Goal: Find specific page/section: Find specific page/section

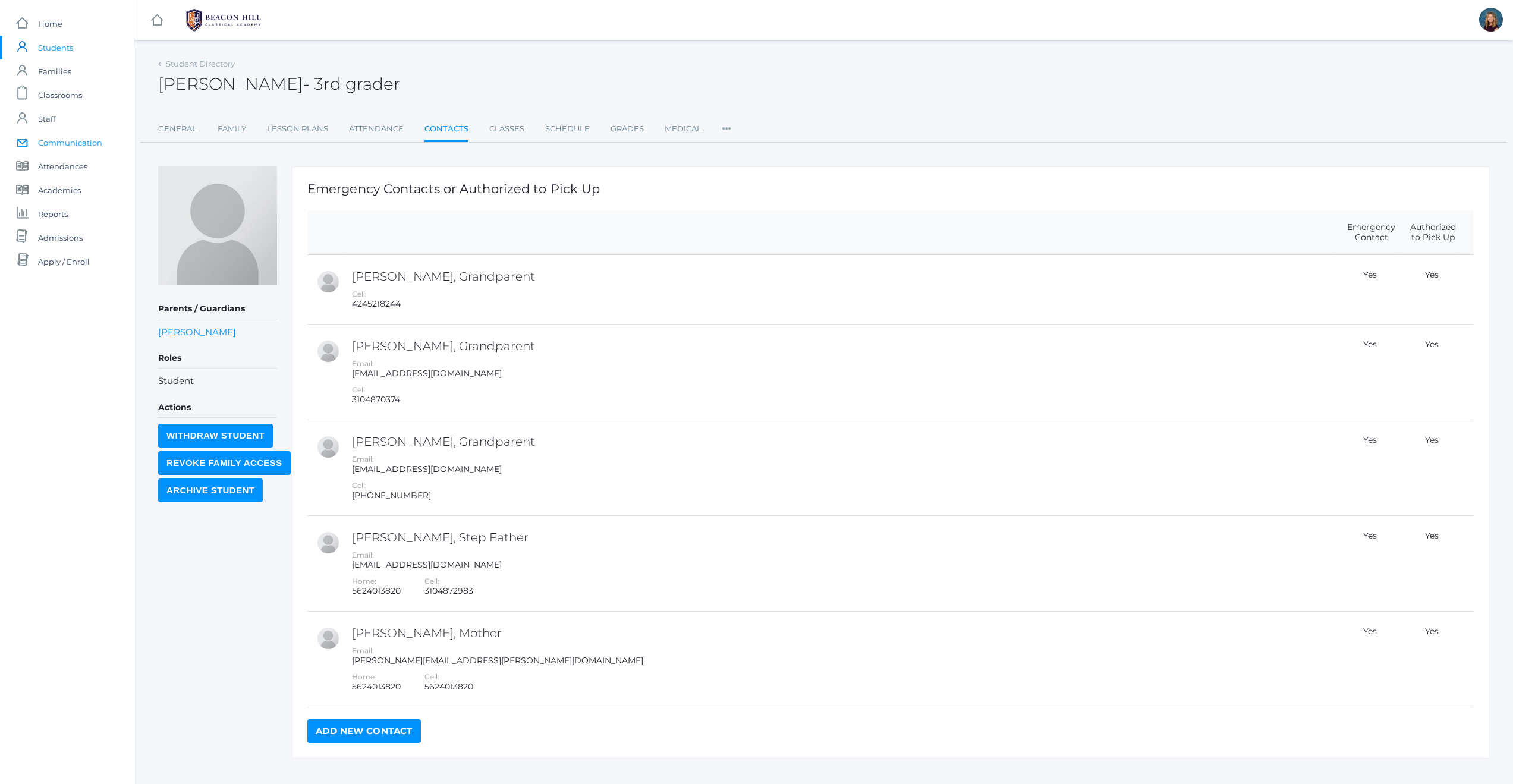
scroll to position [22, 0]
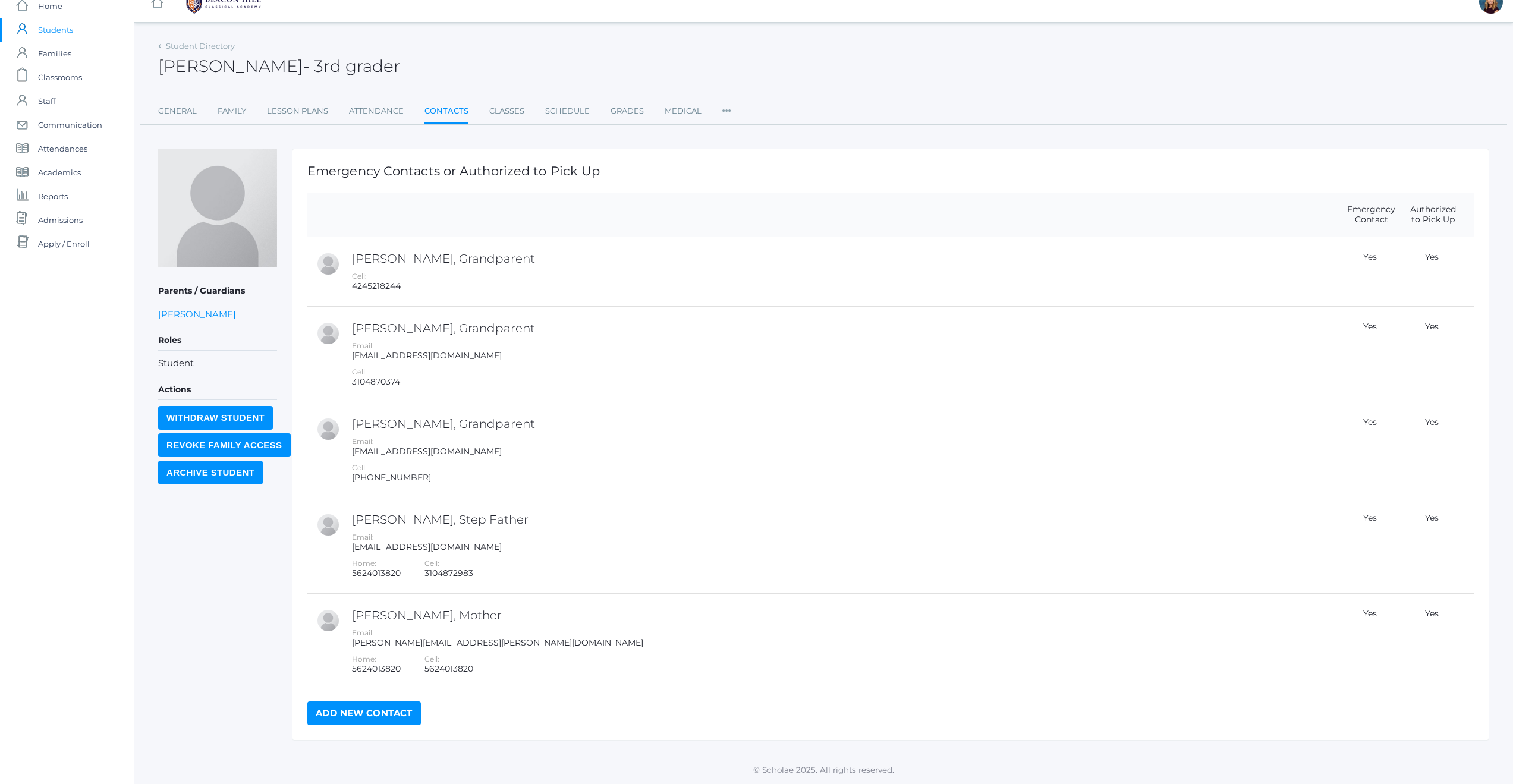
click at [54, 28] on span "Students" at bounding box center [55, 30] width 35 height 24
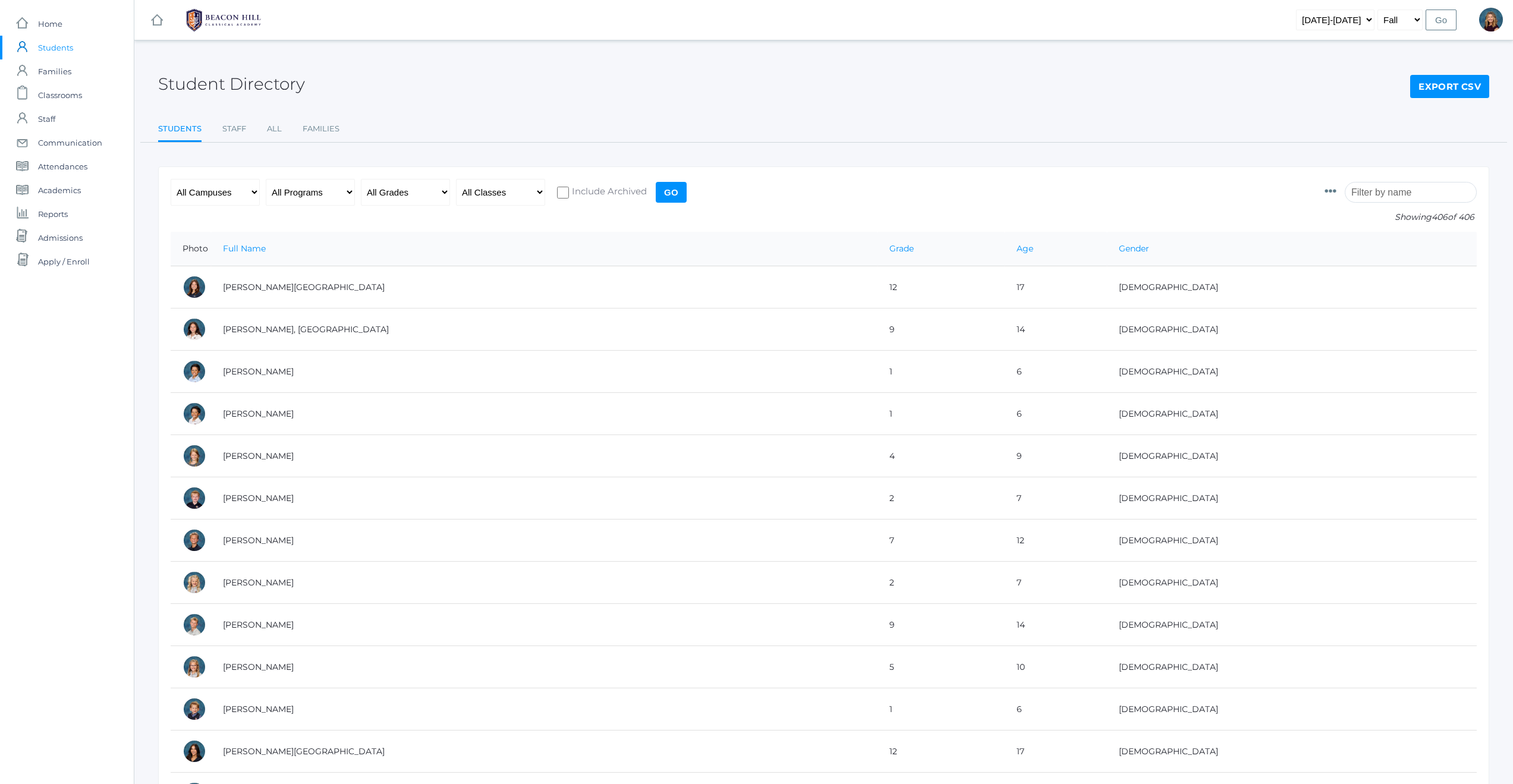
click at [1400, 197] on input "search" at bounding box center [1411, 192] width 132 height 21
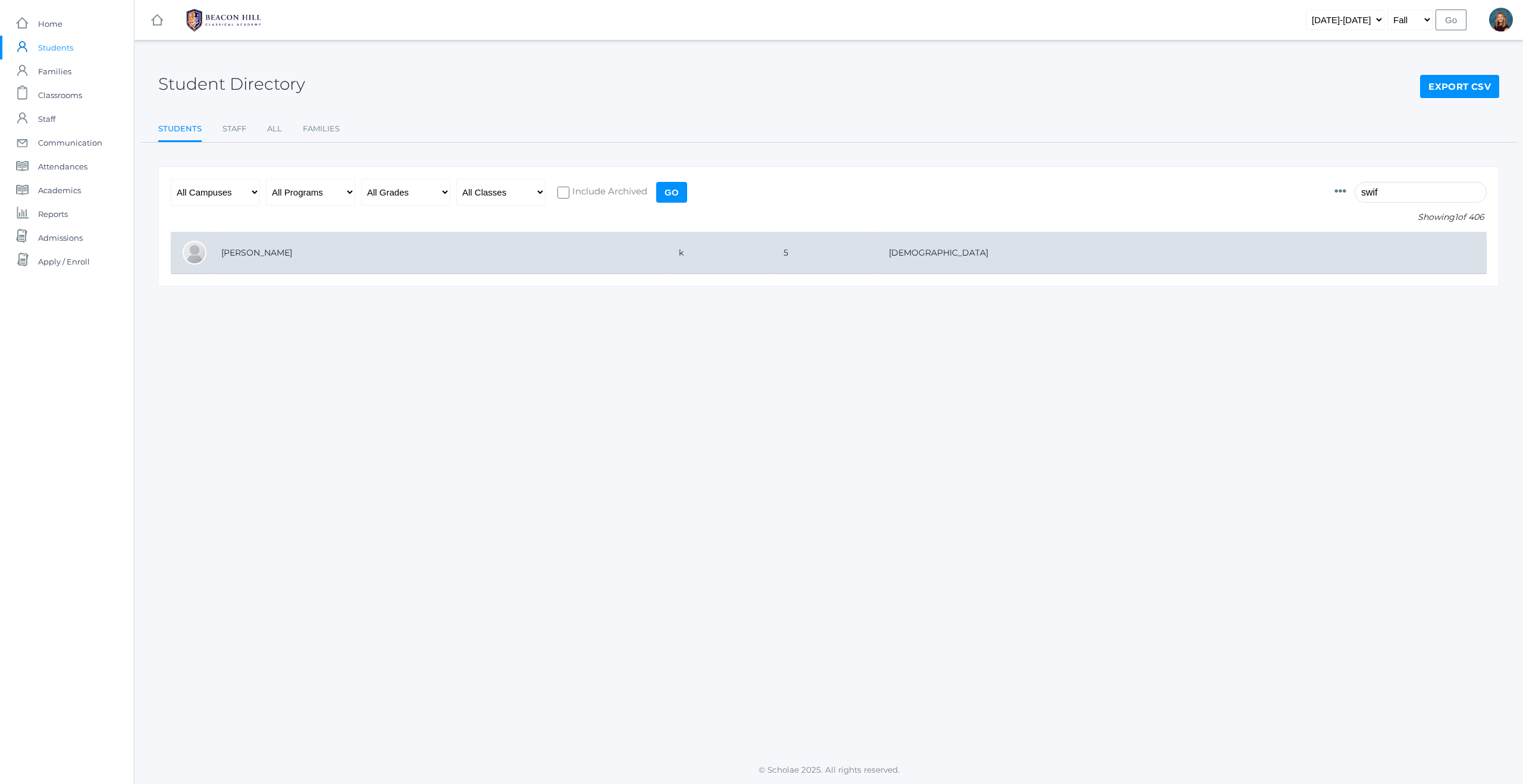
type input "swif"
click at [252, 250] on td "[PERSON_NAME]" at bounding box center [438, 253] width 457 height 42
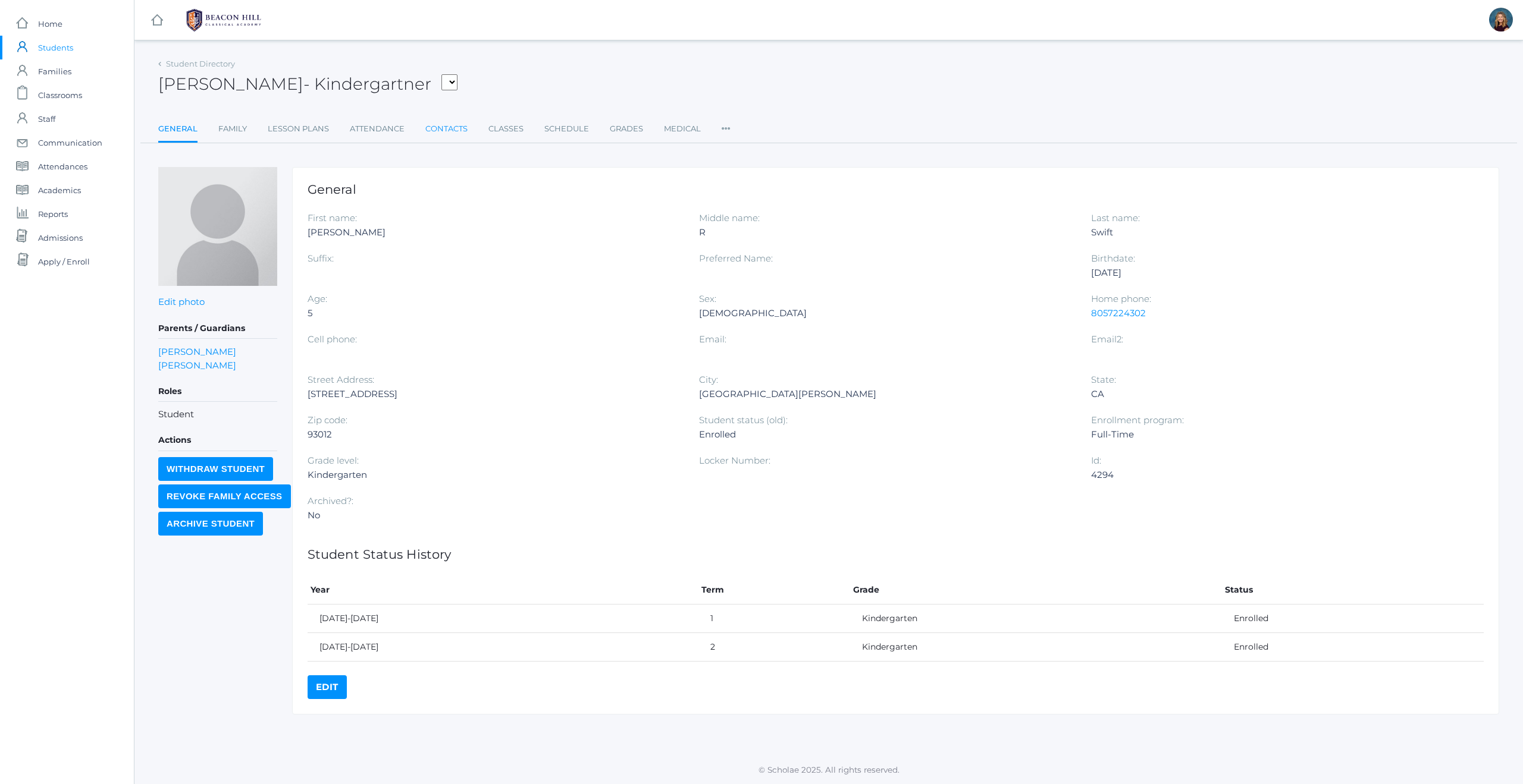
click at [439, 123] on link "Contacts" at bounding box center [446, 129] width 42 height 24
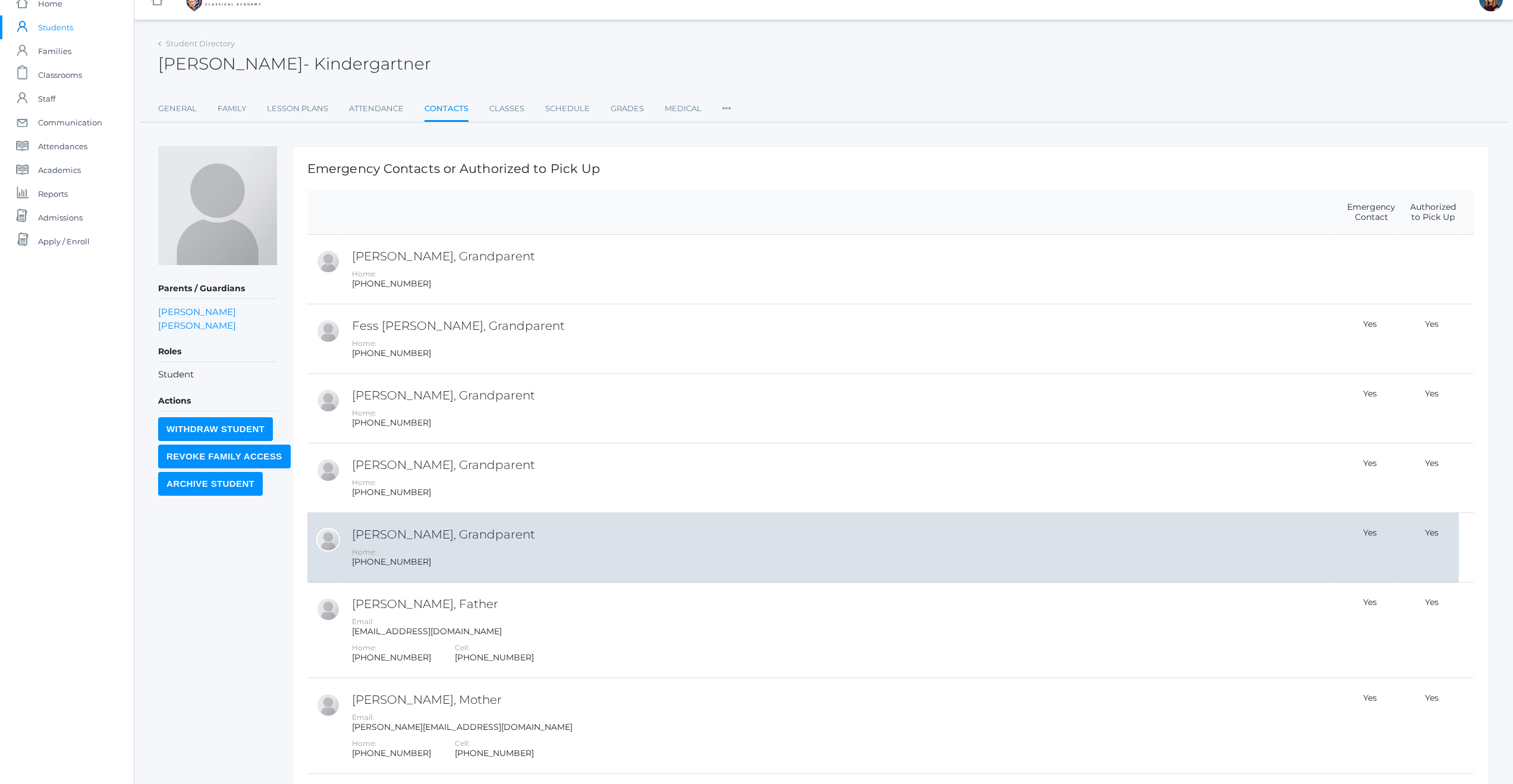
scroll to position [21, 0]
